Goal: Task Accomplishment & Management: Complete application form

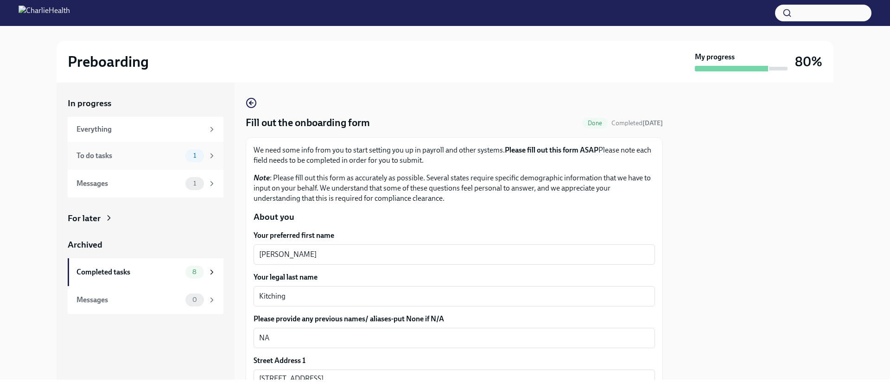
click at [121, 160] on div "To do tasks" at bounding box center [128, 156] width 105 height 10
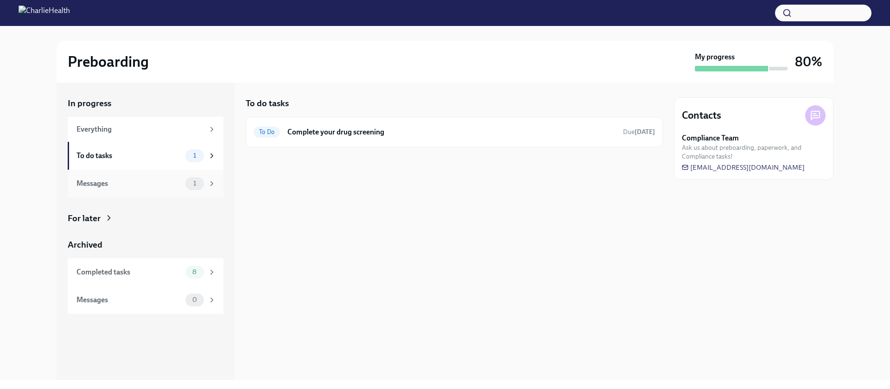
click at [120, 185] on div "Messages" at bounding box center [128, 183] width 105 height 10
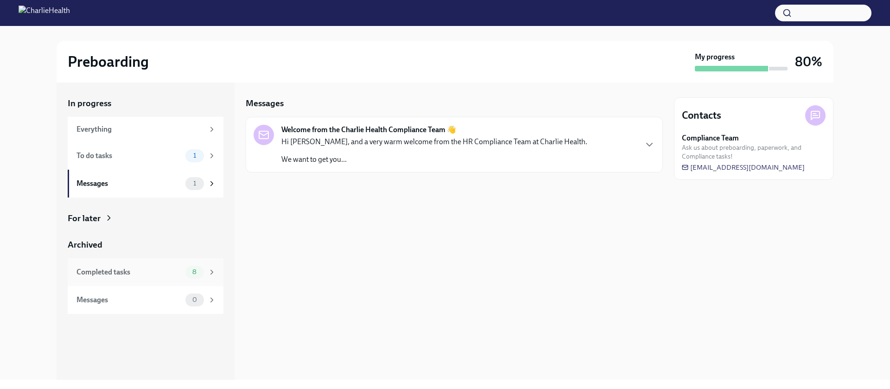
click at [126, 277] on div "Completed tasks 8" at bounding box center [145, 272] width 139 height 13
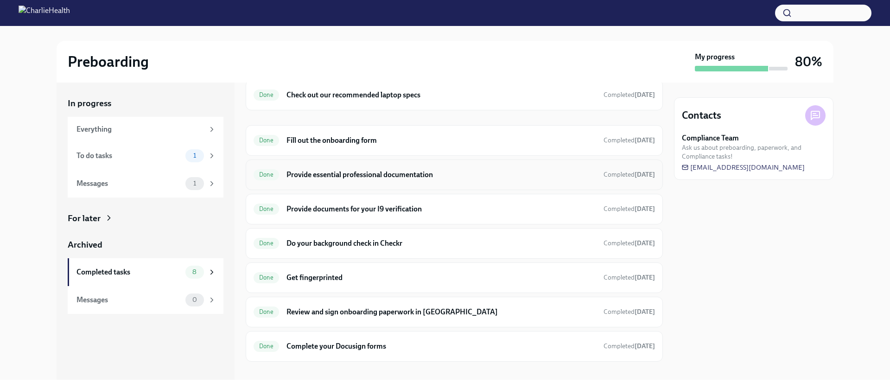
scroll to position [49, 0]
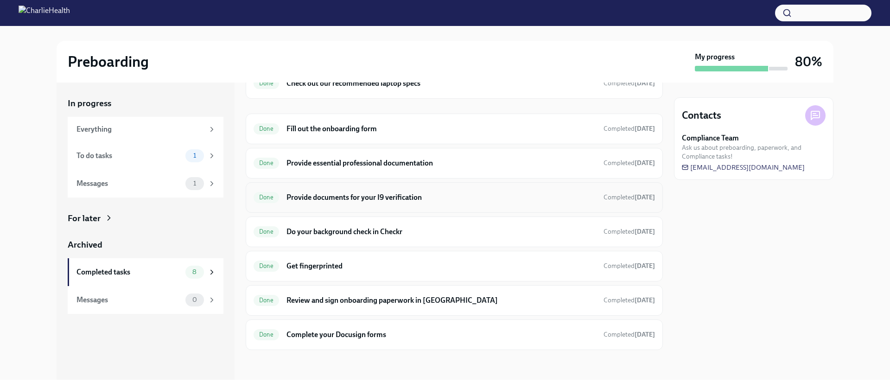
click at [382, 196] on h6 "Provide documents for your I9 verification" at bounding box center [441, 197] width 310 height 10
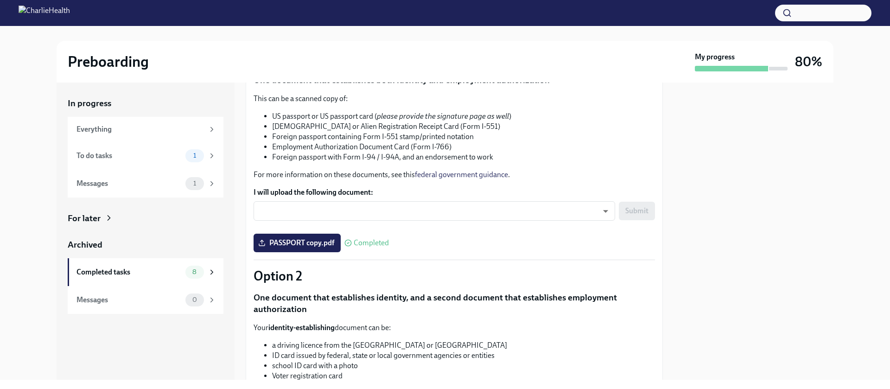
scroll to position [136, 0]
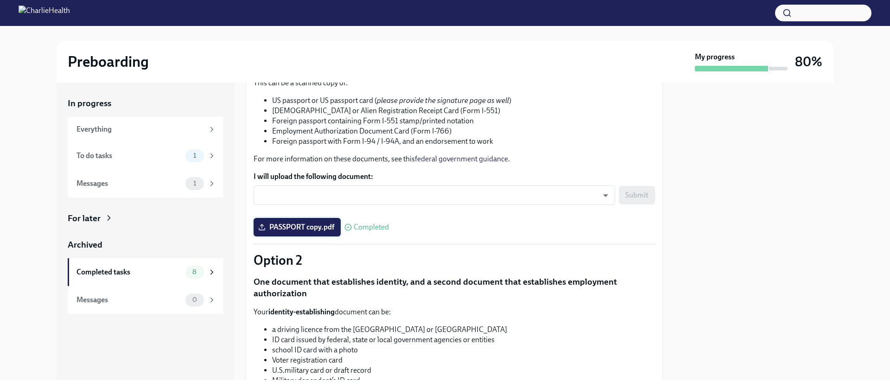
click at [303, 228] on span "PASSPORT copy.pdf" at bounding box center [297, 226] width 74 height 9
click at [0, 0] on input "PASSPORT copy.pdf" at bounding box center [0, 0] width 0 height 0
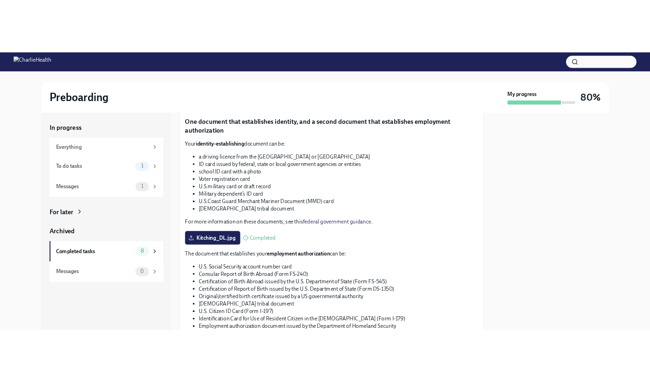
scroll to position [434, 0]
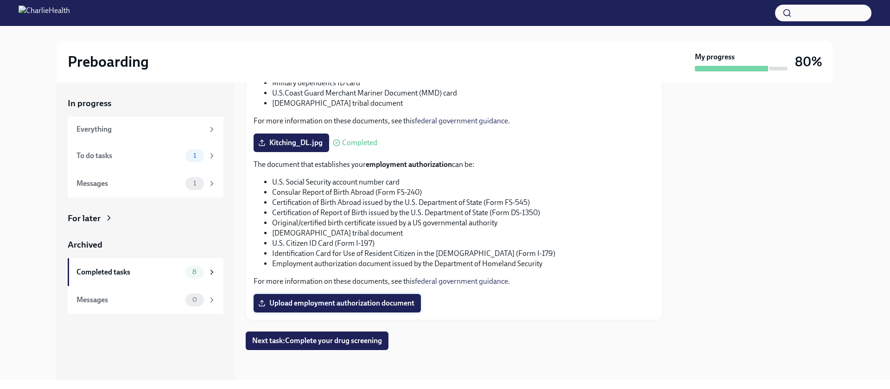
click at [352, 305] on span "Upload employment authorization document" at bounding box center [337, 302] width 154 height 9
click at [0, 0] on input "Upload employment authorization document" at bounding box center [0, 0] width 0 height 0
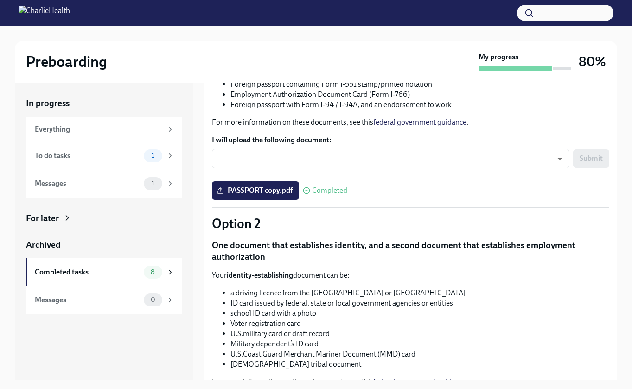
scroll to position [172, 0]
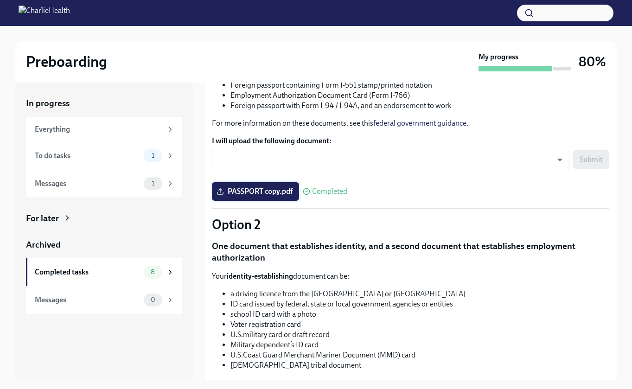
click at [262, 192] on span "PASSPORT copy.pdf" at bounding box center [255, 191] width 74 height 9
click at [0, 0] on input "PASSPORT copy.pdf" at bounding box center [0, 0] width 0 height 0
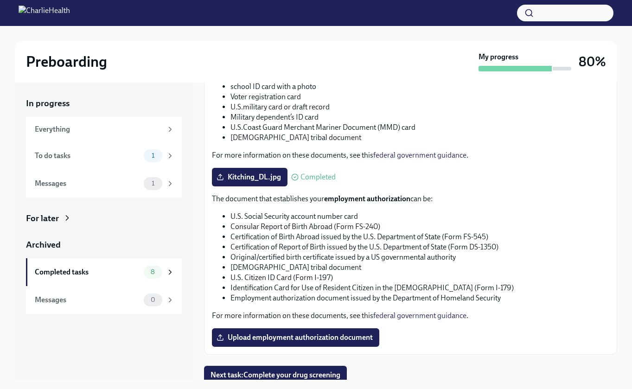
scroll to position [404, 0]
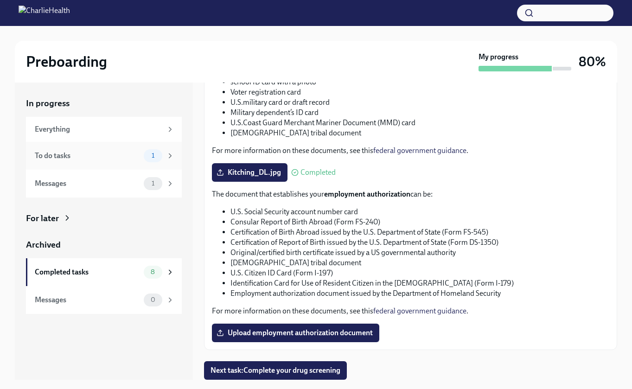
click at [96, 157] on div "To do tasks" at bounding box center [87, 156] width 105 height 10
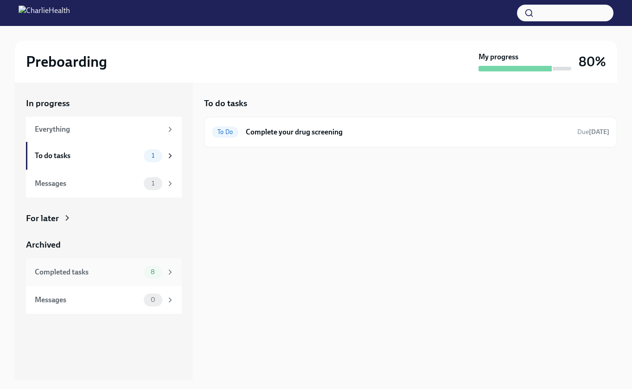
click at [89, 268] on div "Completed tasks" at bounding box center [87, 272] width 105 height 10
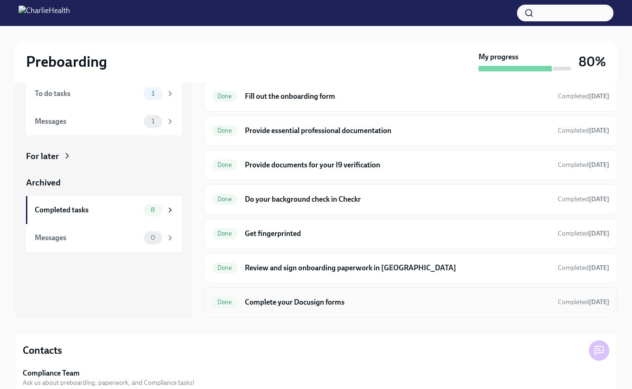
scroll to position [59, 0]
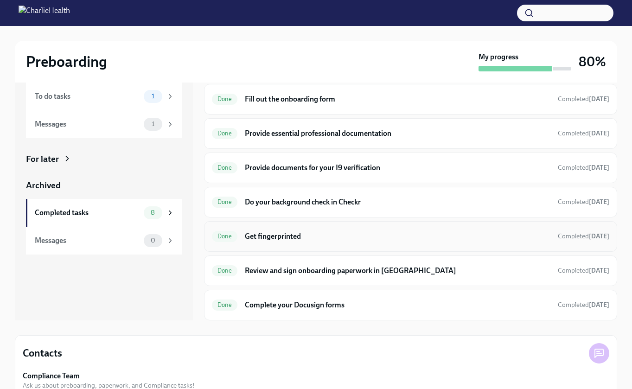
click at [327, 234] on h6 "Get fingerprinted" at bounding box center [397, 236] width 305 height 10
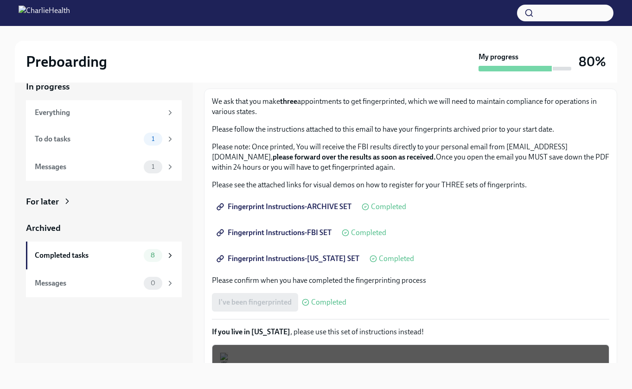
scroll to position [93, 0]
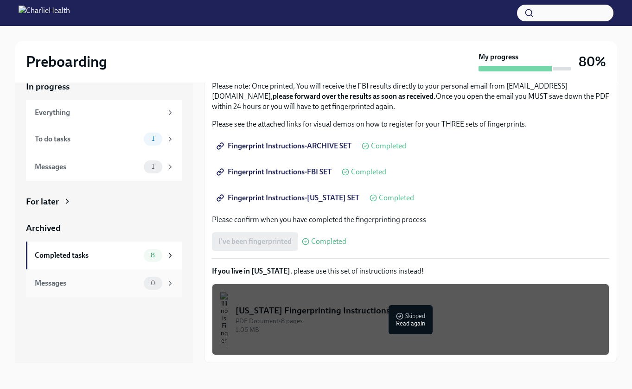
click at [63, 285] on div "Messages" at bounding box center [87, 283] width 105 height 10
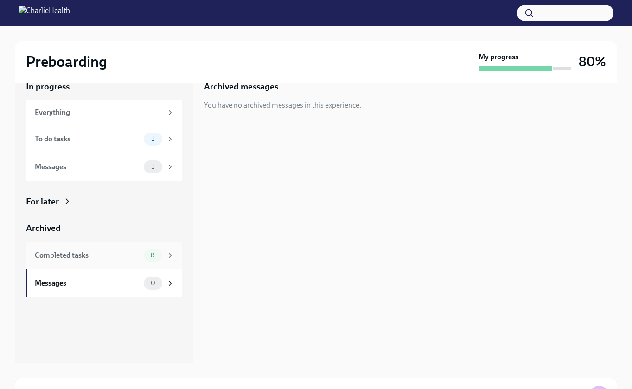
click at [74, 261] on div "Completed tasks 8" at bounding box center [104, 255] width 139 height 13
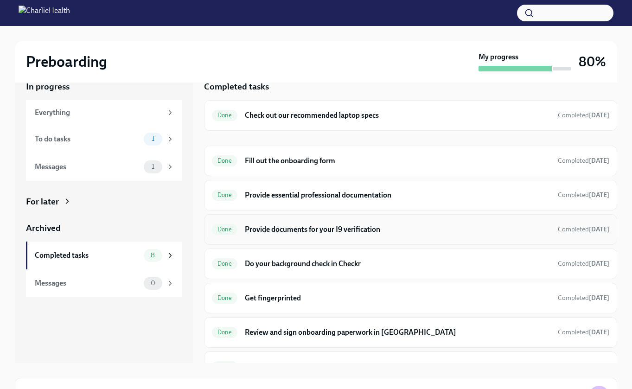
click at [303, 238] on div "Done Provide documents for your I9 verification Completed [DATE]" at bounding box center [410, 229] width 413 height 31
click at [290, 289] on div "Done Get fingerprinted Completed [DATE]" at bounding box center [410, 298] width 413 height 31
click at [290, 291] on div "Done Get fingerprinted Completed [DATE]" at bounding box center [410, 298] width 397 height 15
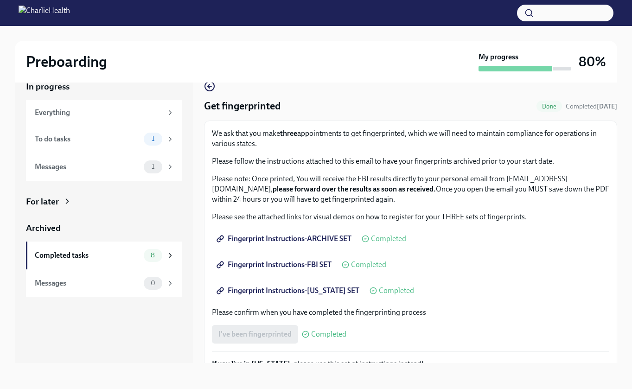
drag, startPoint x: 349, startPoint y: 188, endPoint x: 449, endPoint y: 187, distance: 99.2
click at [449, 187] on p "Please note: Once printed, You will receive the FBI results directly to your pe…" at bounding box center [410, 189] width 397 height 31
drag, startPoint x: 500, startPoint y: 188, endPoint x: 336, endPoint y: 191, distance: 163.1
click at [336, 191] on strong "please forward over the results as soon as received." at bounding box center [353, 188] width 163 height 9
copy strong "please forward over the results as soon as received."
